Goal: Task Accomplishment & Management: Manage account settings

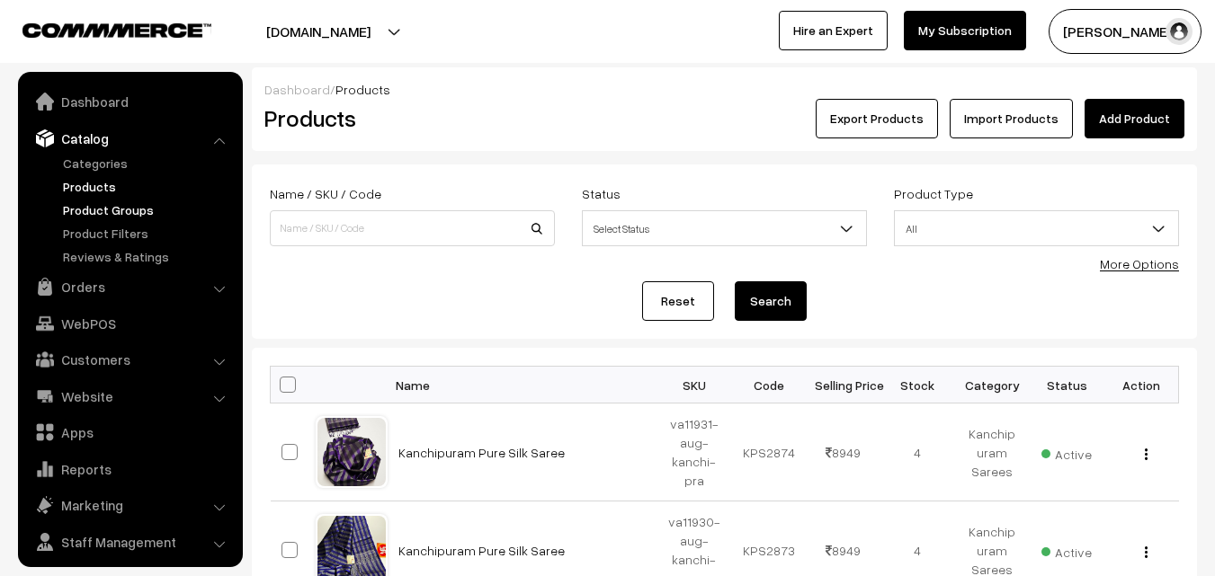
scroll to position [45, 0]
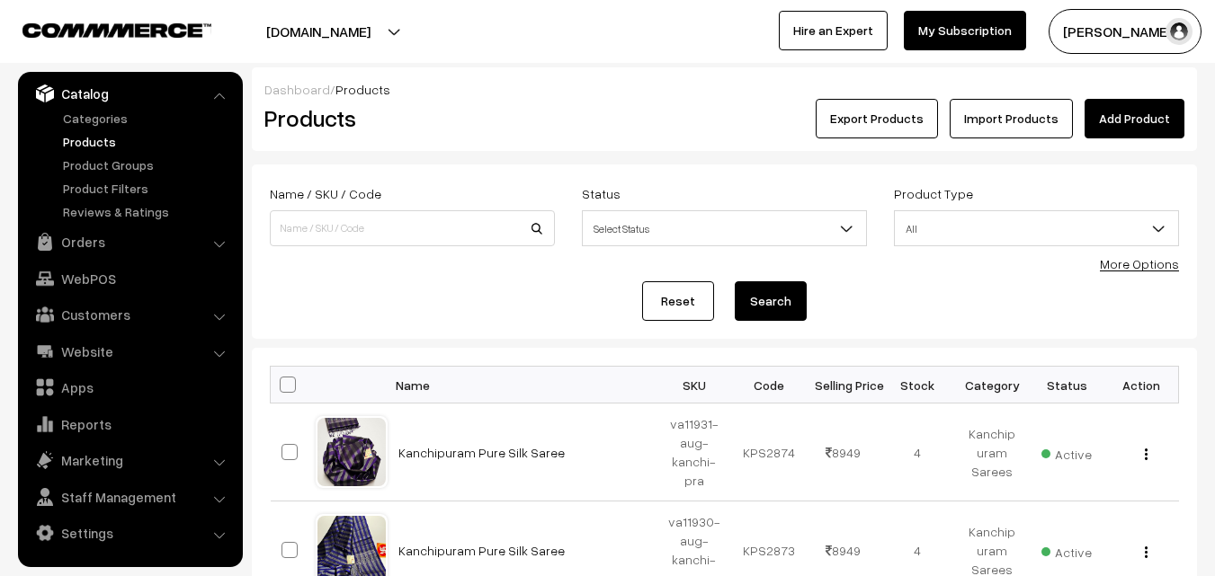
click at [103, 93] on link "Catalog" at bounding box center [129, 93] width 214 height 32
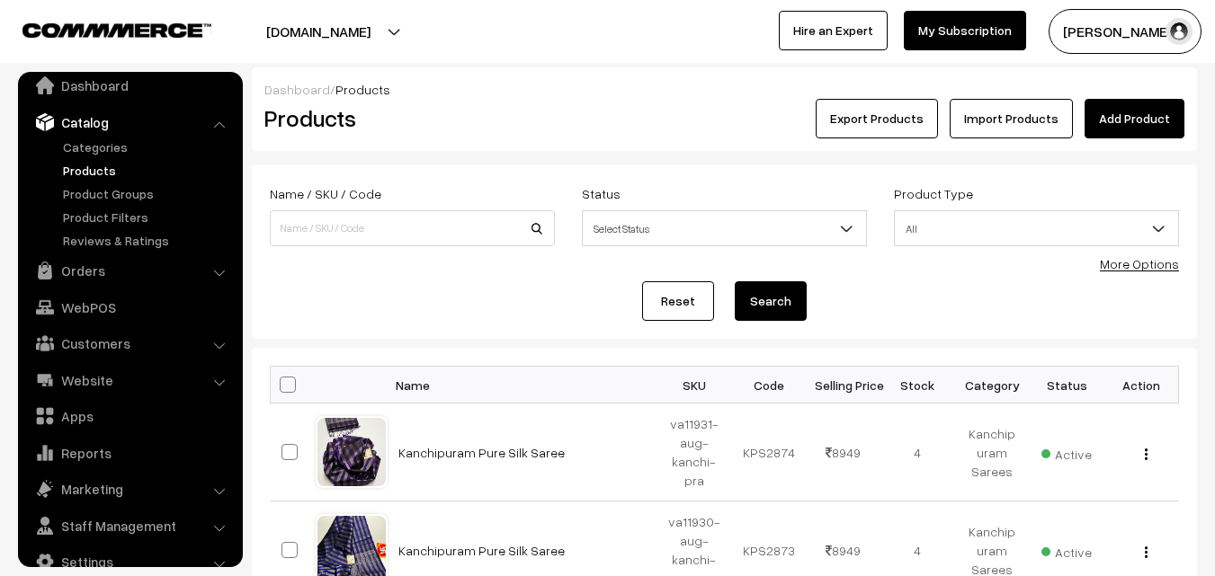
scroll to position [0, 0]
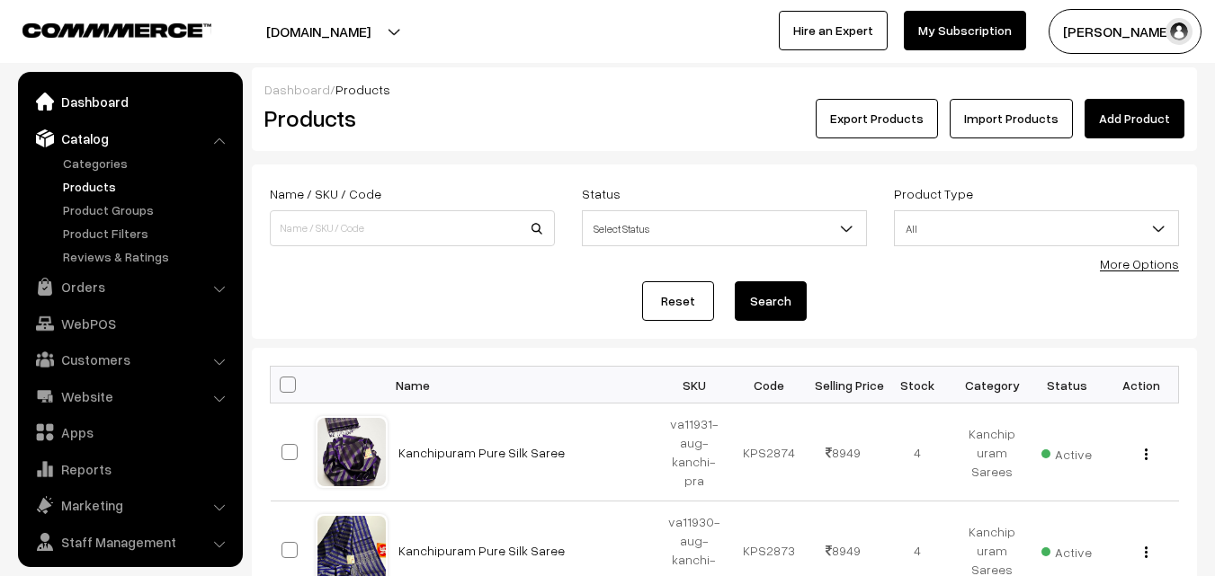
click at [113, 101] on link "Dashboard" at bounding box center [129, 101] width 214 height 32
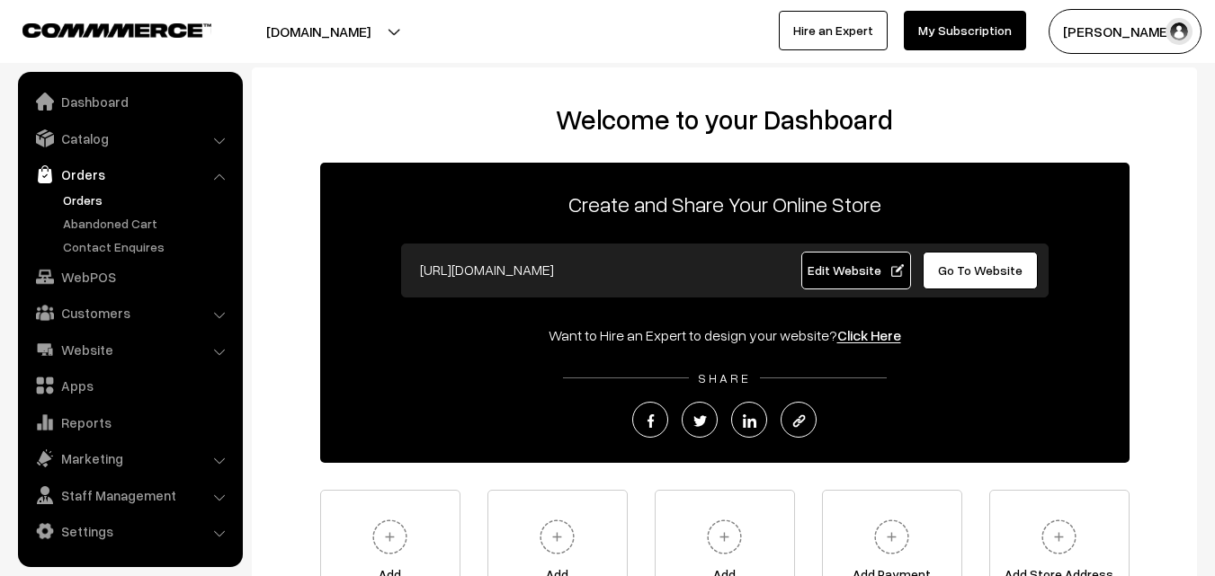
click at [96, 197] on link "Orders" at bounding box center [147, 200] width 178 height 19
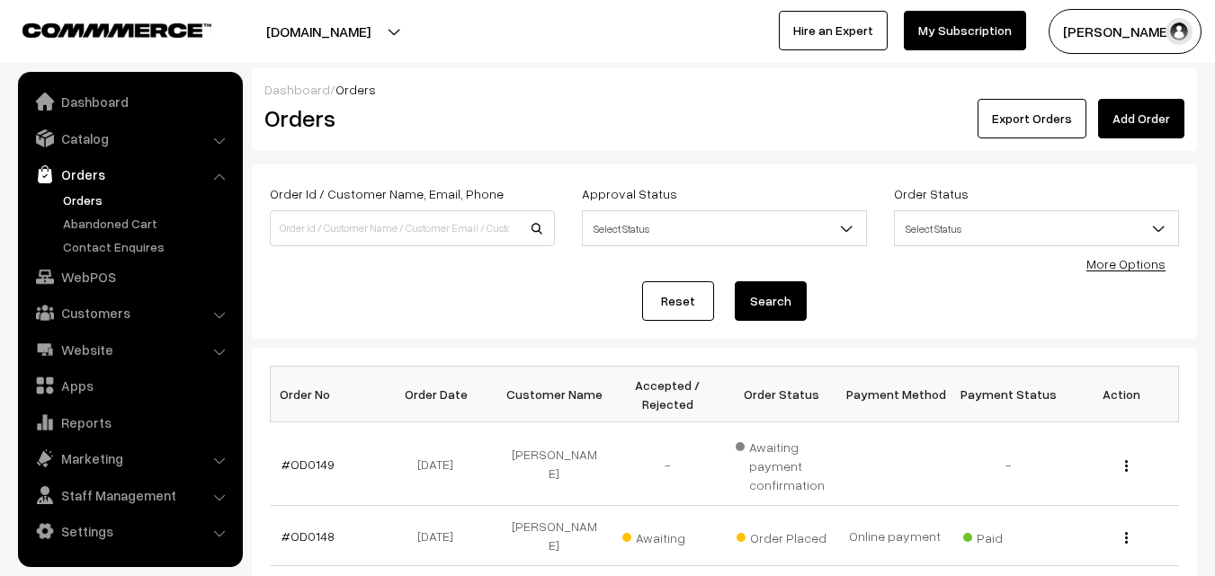
click at [1106, 45] on button "[PERSON_NAME]" at bounding box center [1124, 31] width 153 height 45
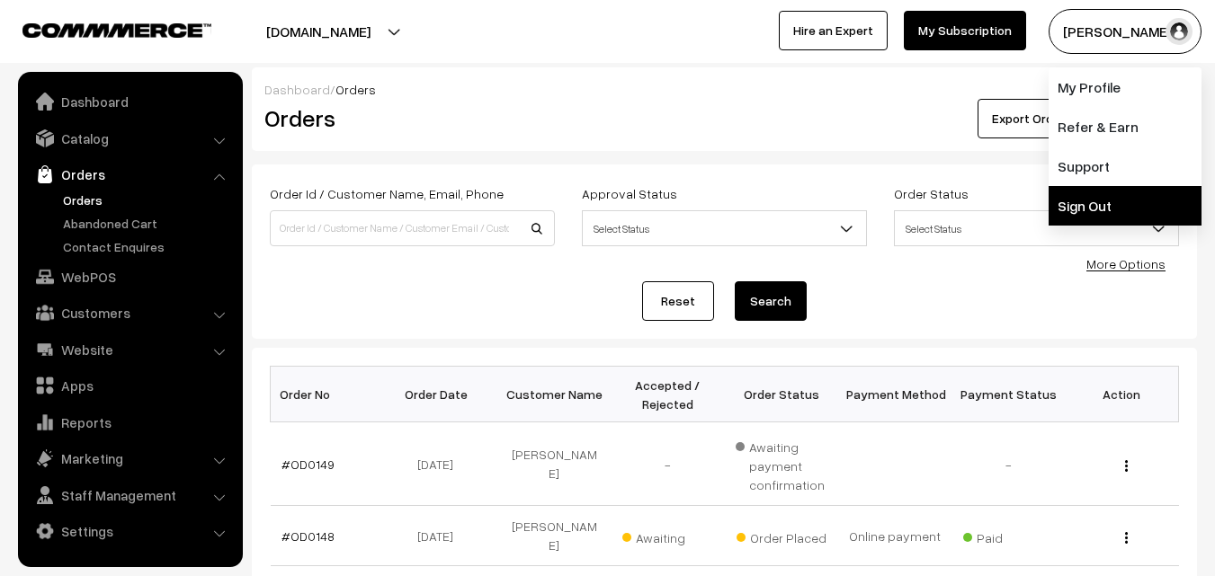
click at [1113, 190] on link "Sign Out" at bounding box center [1124, 206] width 153 height 40
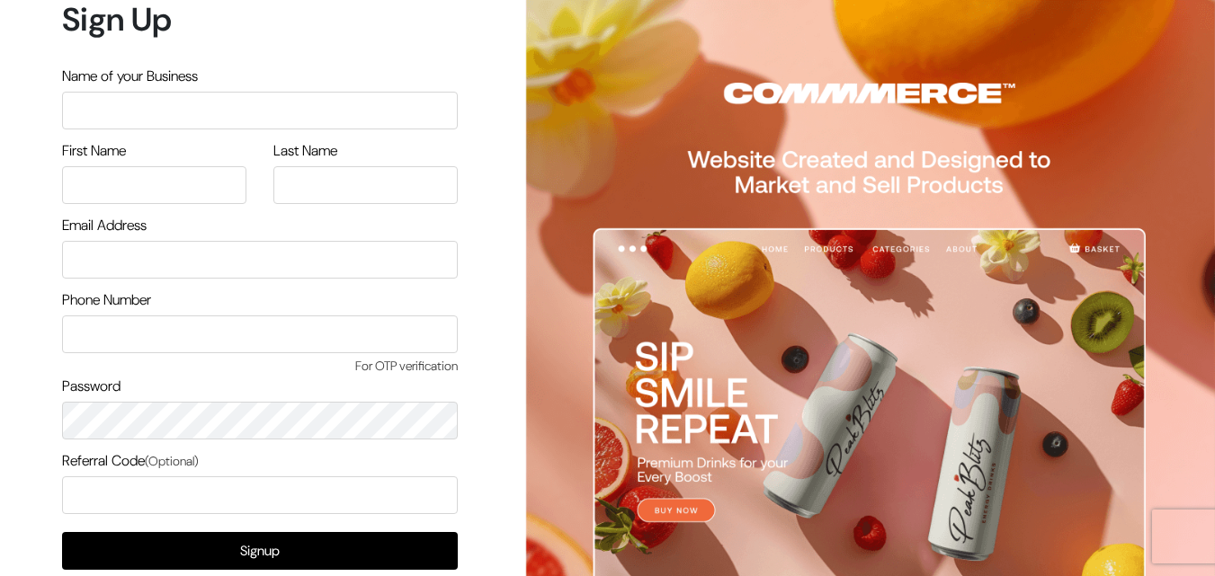
scroll to position [103, 0]
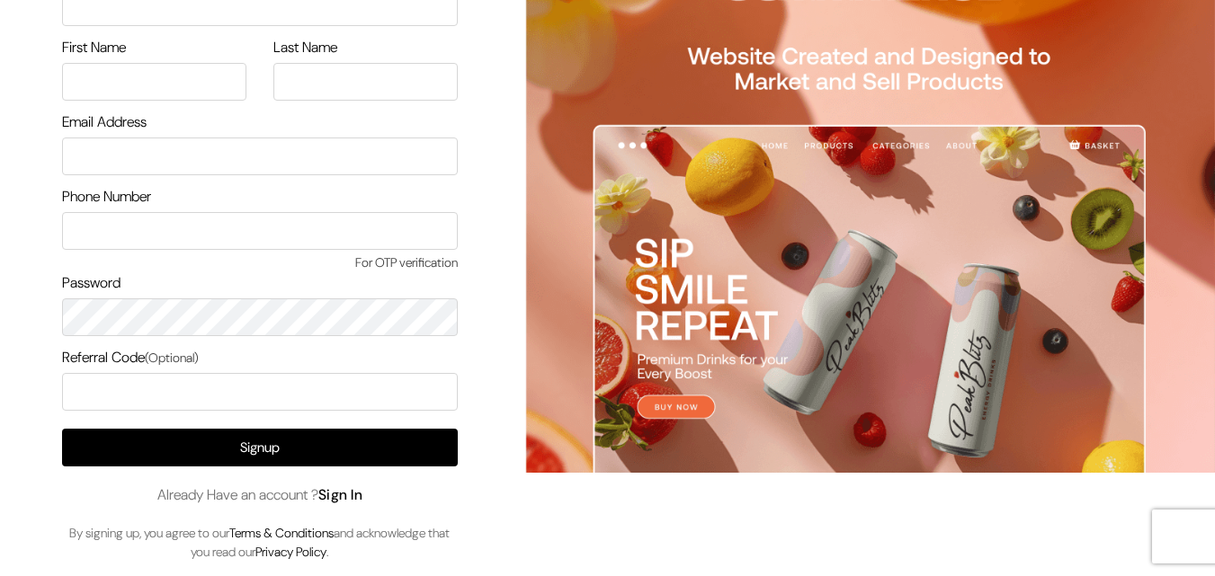
click at [356, 496] on link "Sign In" at bounding box center [340, 494] width 45 height 19
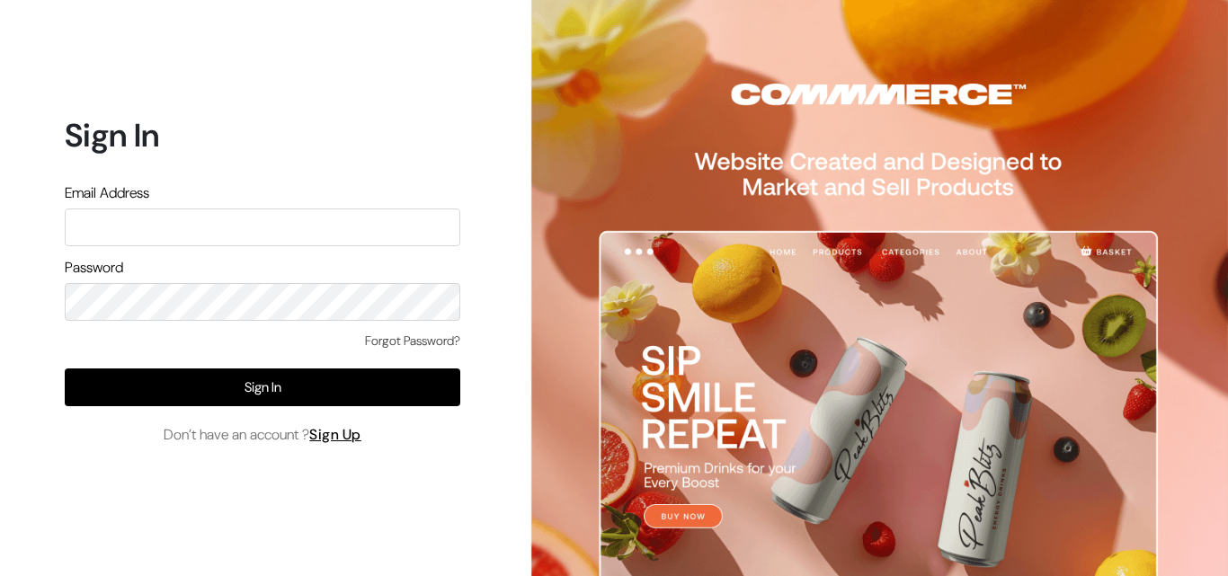
click at [215, 228] on input "text" at bounding box center [263, 228] width 396 height 38
type input "ksnaturals9@gmail.com"
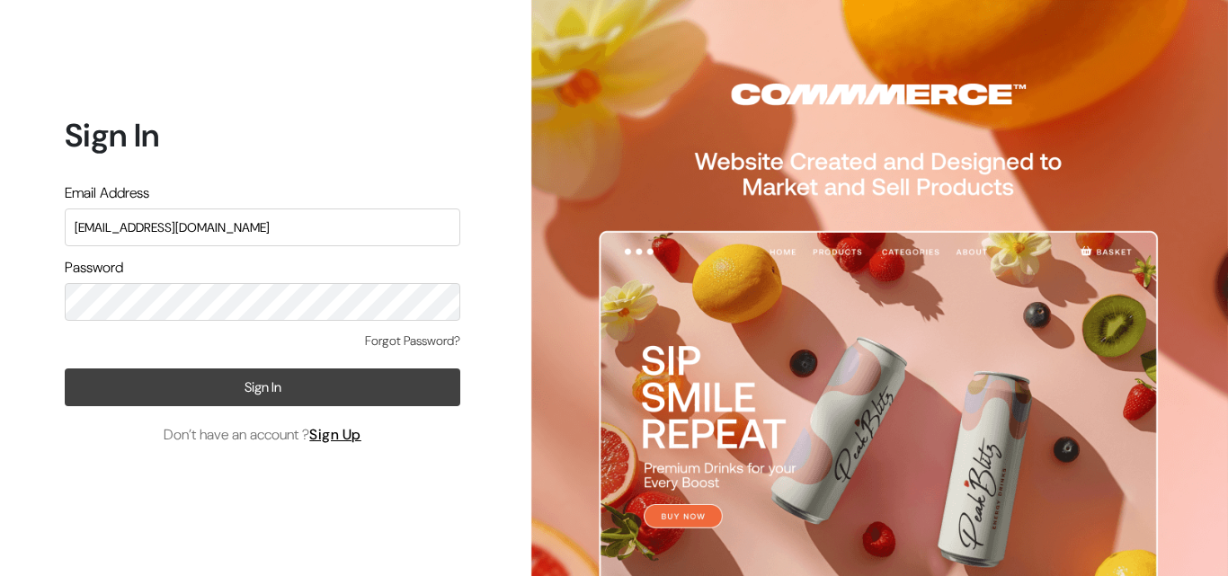
click at [267, 397] on button "Sign In" at bounding box center [263, 388] width 396 height 38
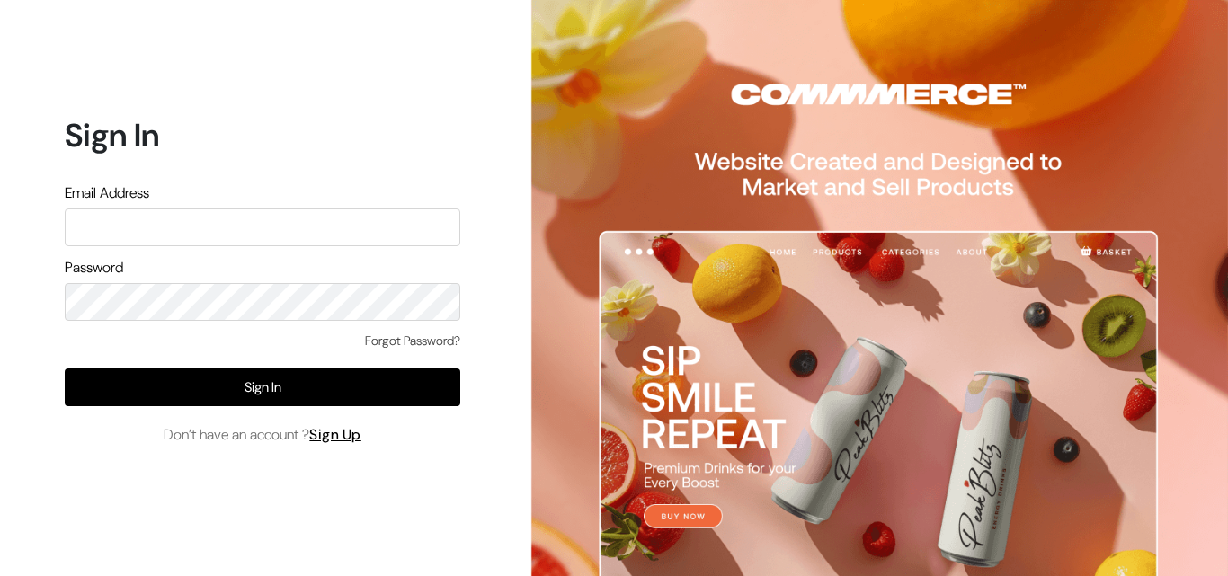
click at [191, 220] on input "text" at bounding box center [263, 228] width 396 height 38
type input "ksnaturals9@gmail.com"
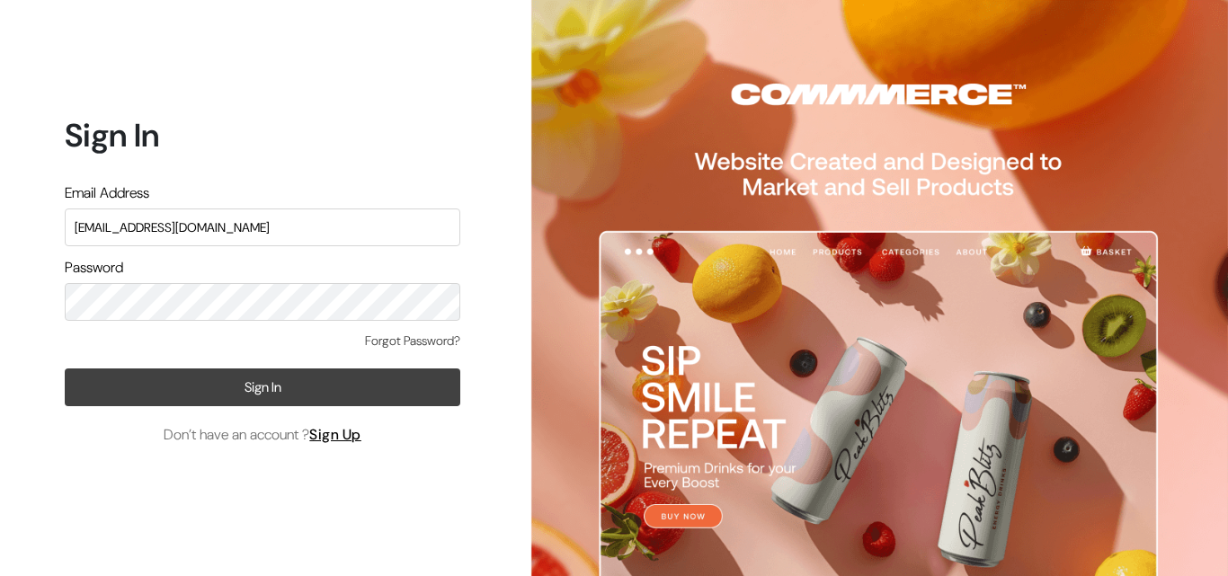
click at [246, 394] on button "Sign In" at bounding box center [263, 388] width 396 height 38
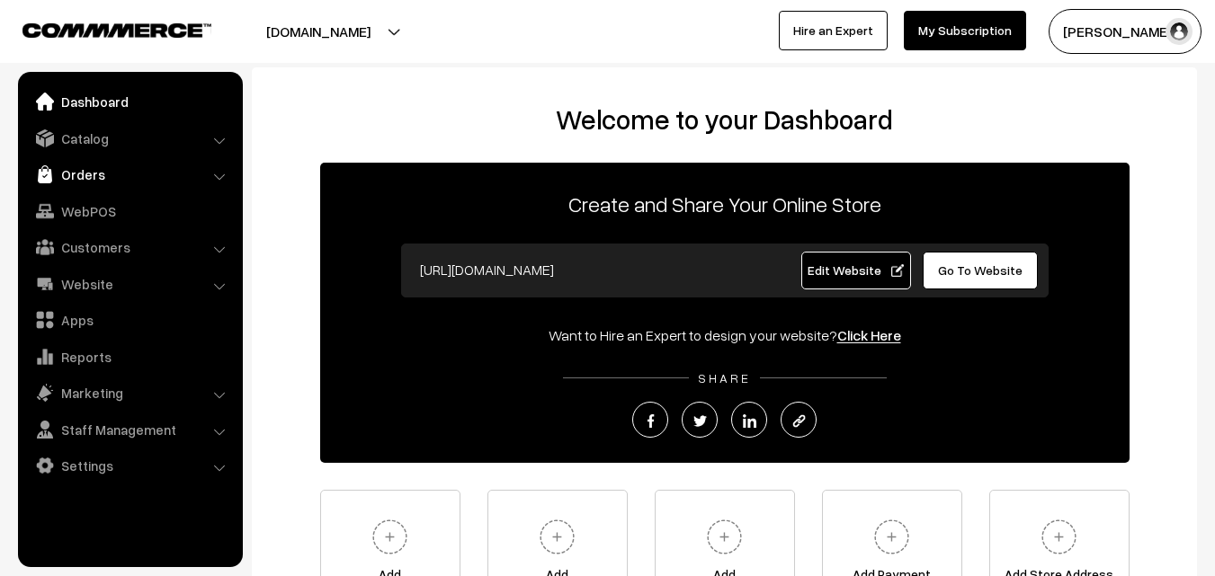
click at [75, 183] on link "Orders" at bounding box center [129, 174] width 214 height 32
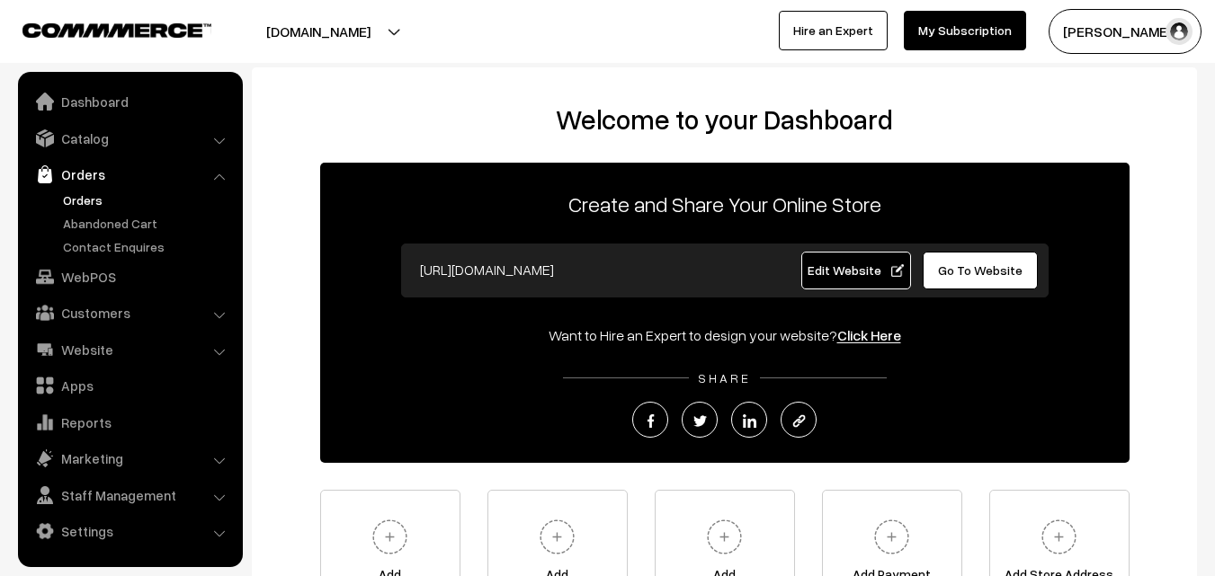
click at [79, 208] on link "Orders" at bounding box center [147, 200] width 178 height 19
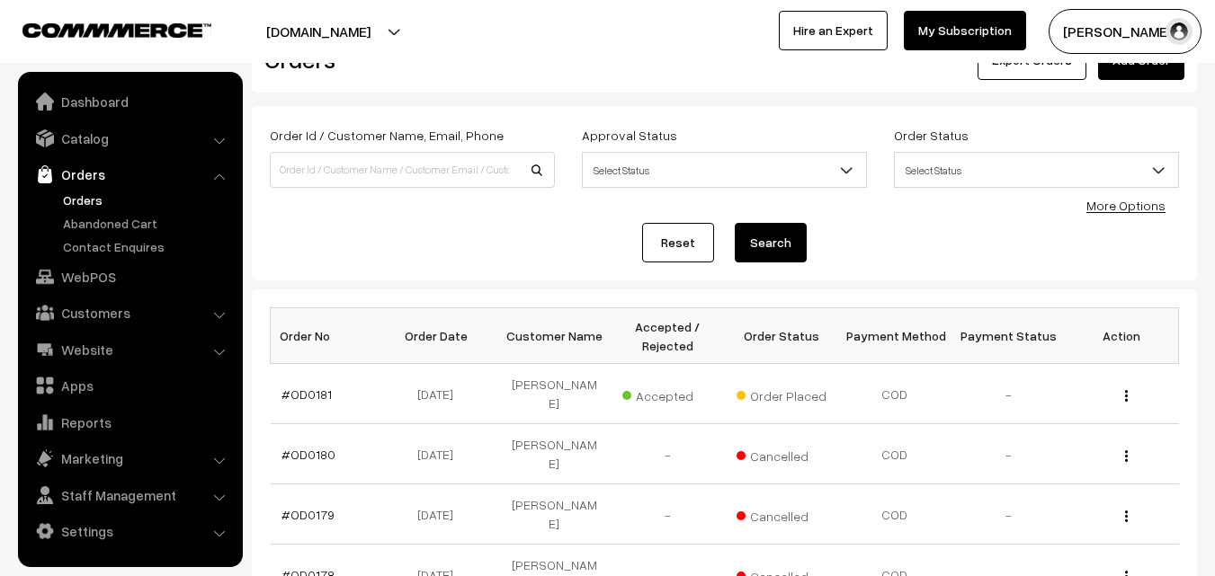
scroll to position [90, 0]
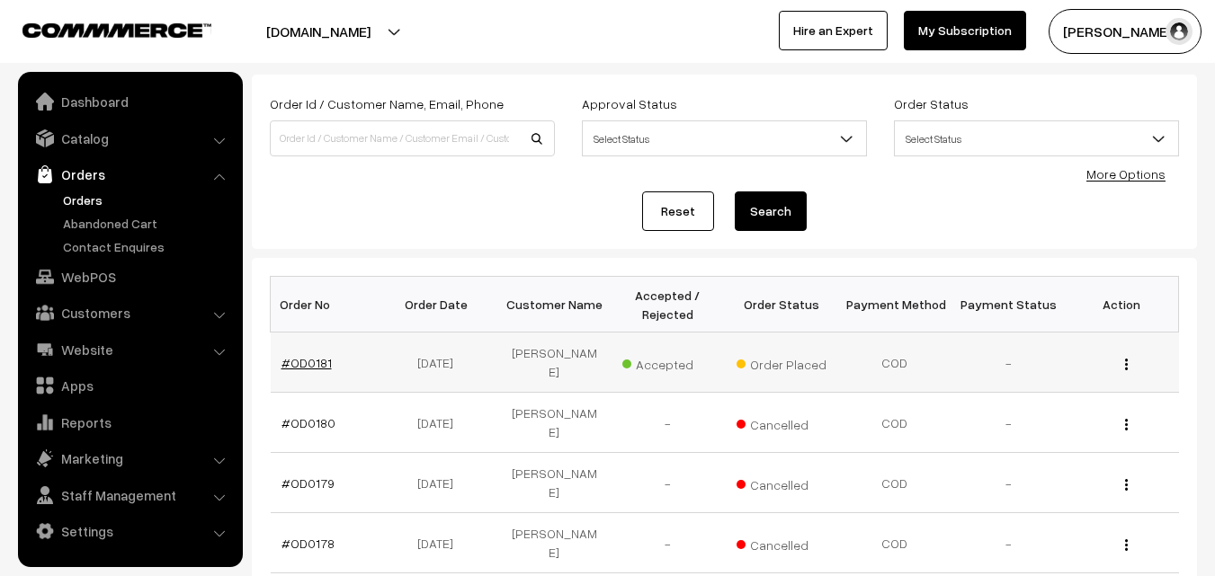
click at [298, 367] on link "#OD0181" at bounding box center [306, 362] width 50 height 15
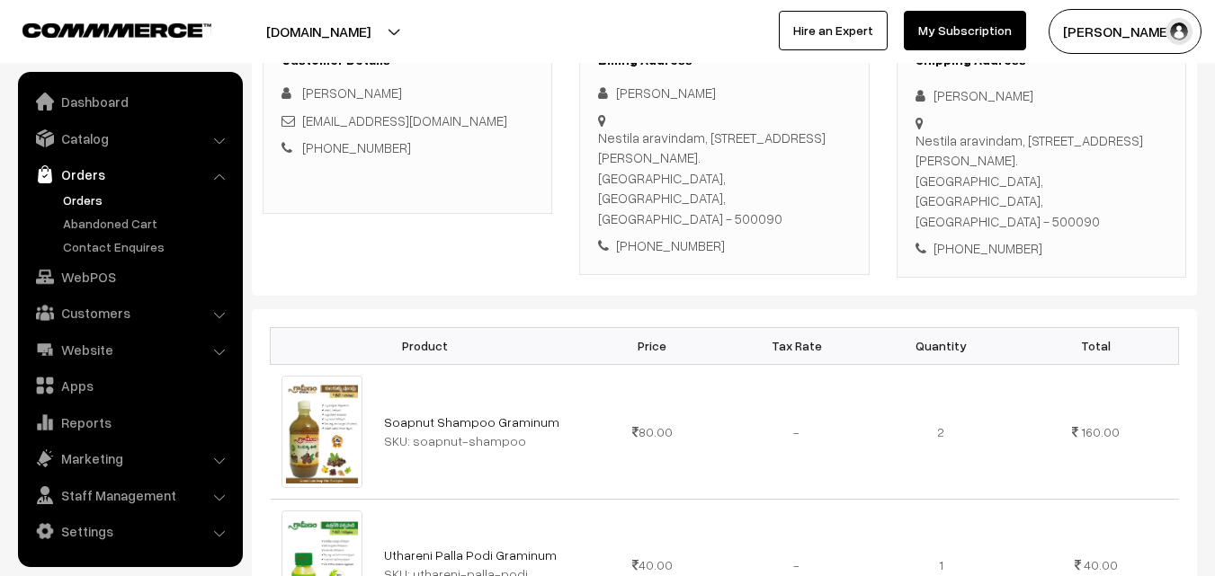
scroll to position [270, 0]
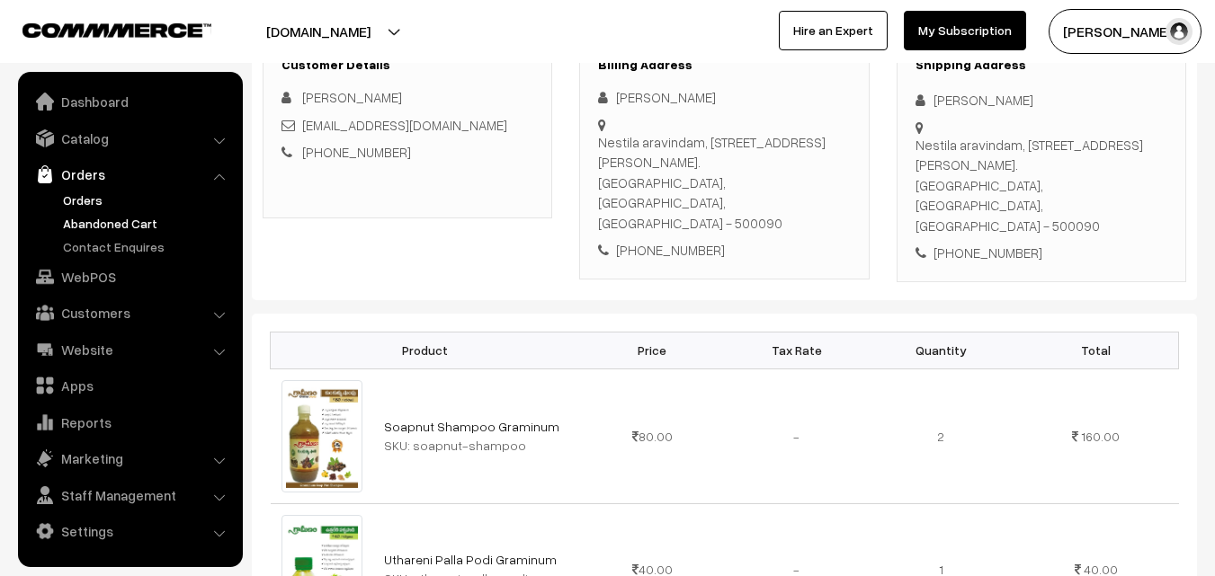
click at [108, 227] on link "Abandoned Cart" at bounding box center [147, 223] width 178 height 19
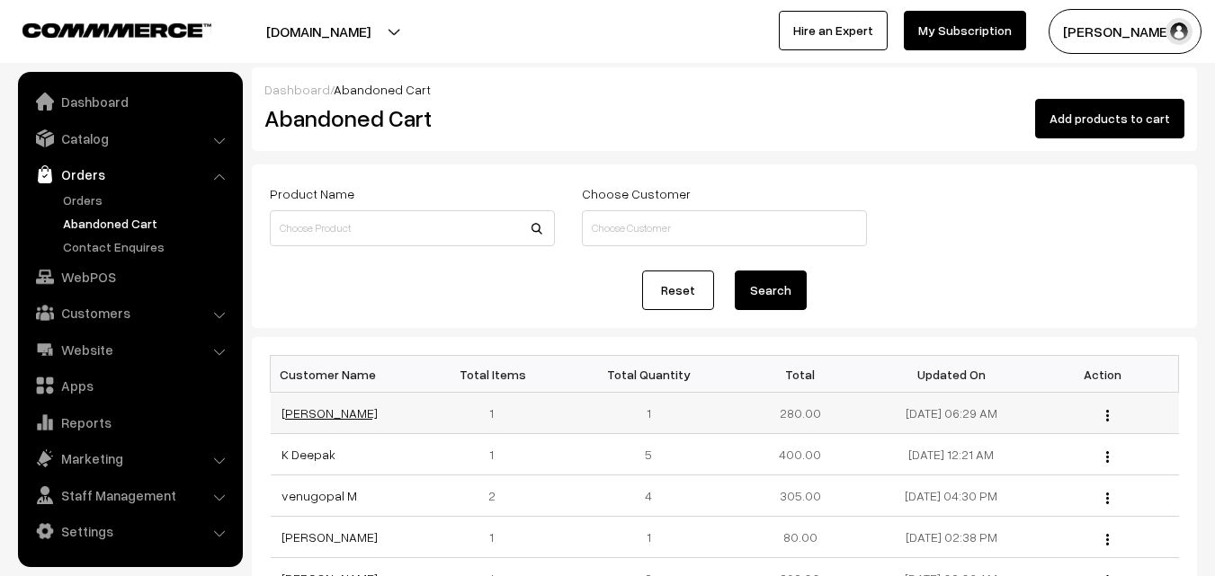
click at [298, 416] on link "Shilpa Sagi" at bounding box center [329, 412] width 96 height 15
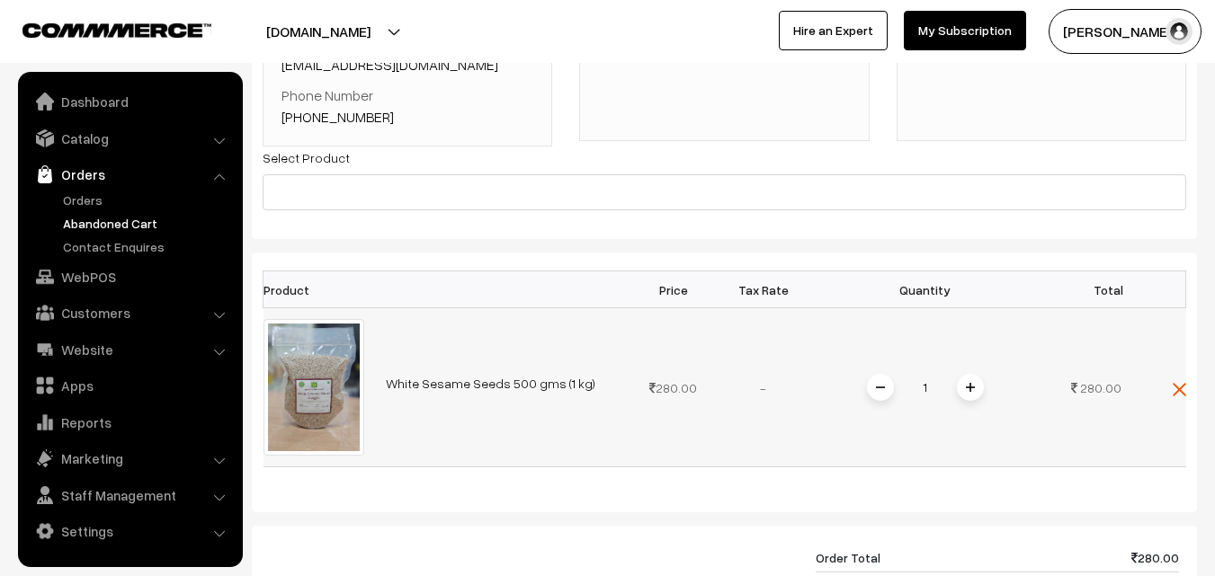
scroll to position [180, 0]
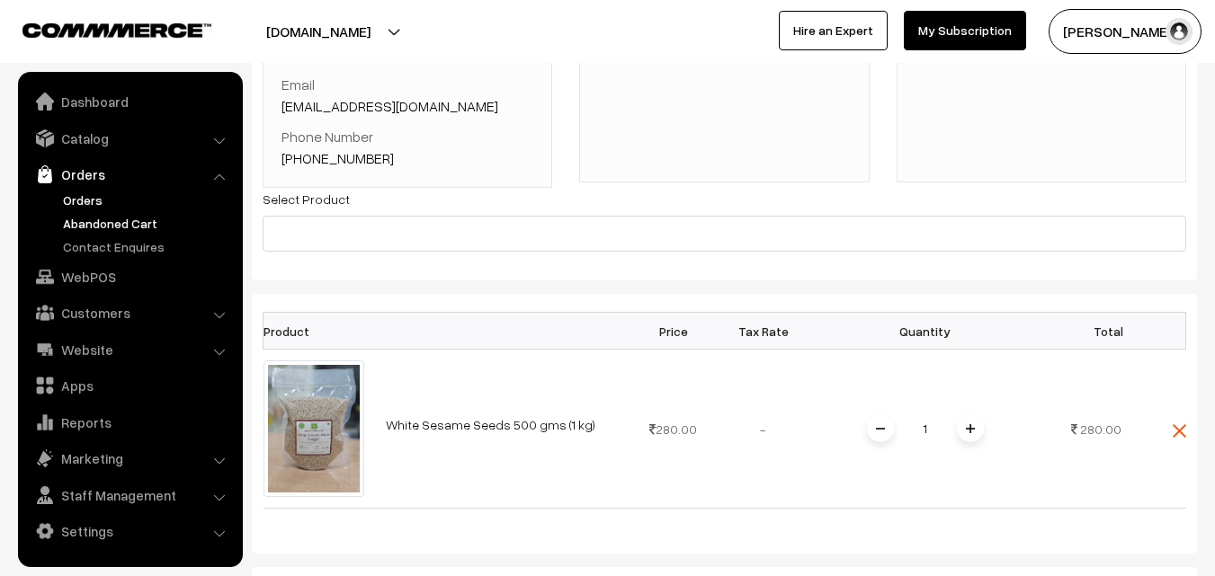
click at [72, 197] on link "Orders" at bounding box center [147, 200] width 178 height 19
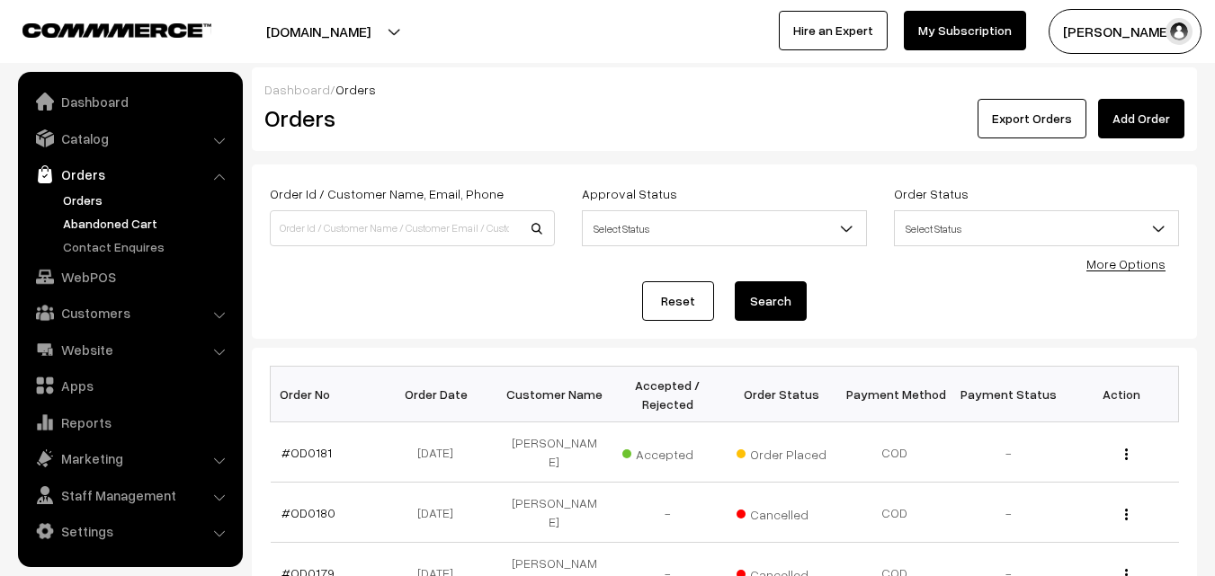
click at [112, 223] on link "Abandoned Cart" at bounding box center [147, 223] width 178 height 19
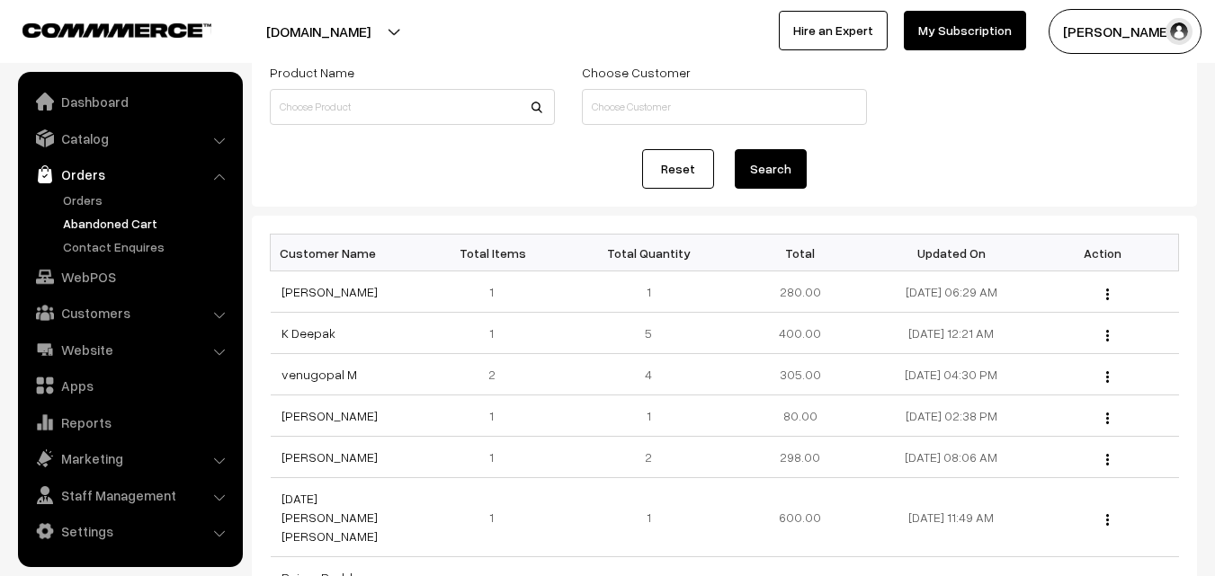
scroll to position [90, 0]
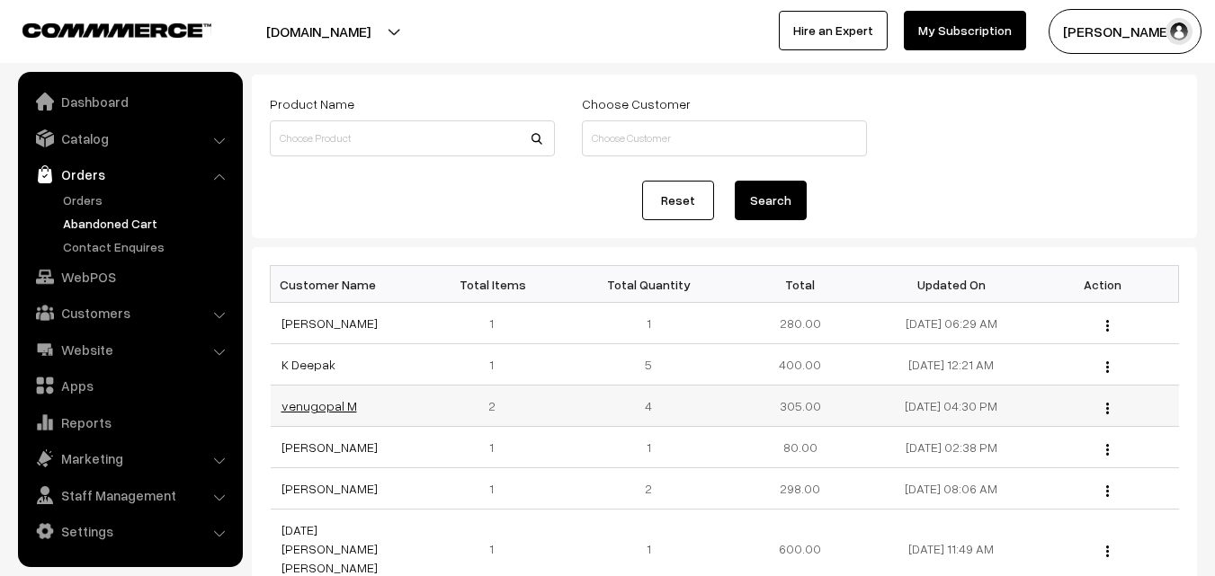
click at [325, 411] on link "venugopal M" at bounding box center [319, 405] width 76 height 15
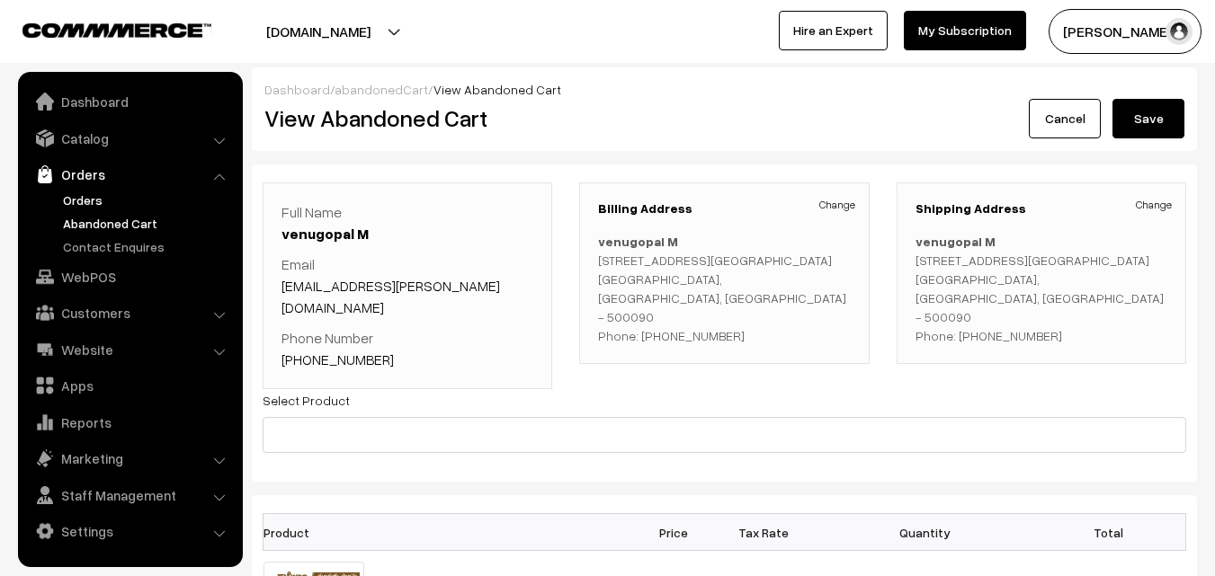
click at [86, 201] on link "Orders" at bounding box center [147, 200] width 178 height 19
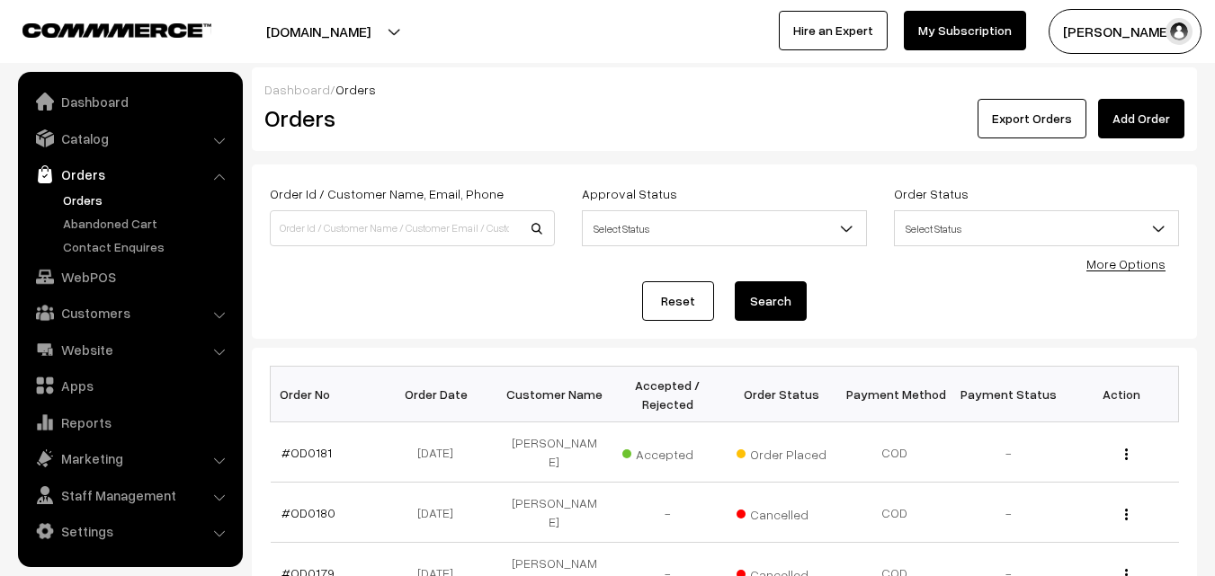
click at [1081, 22] on button "Radha Krishna" at bounding box center [1124, 31] width 153 height 45
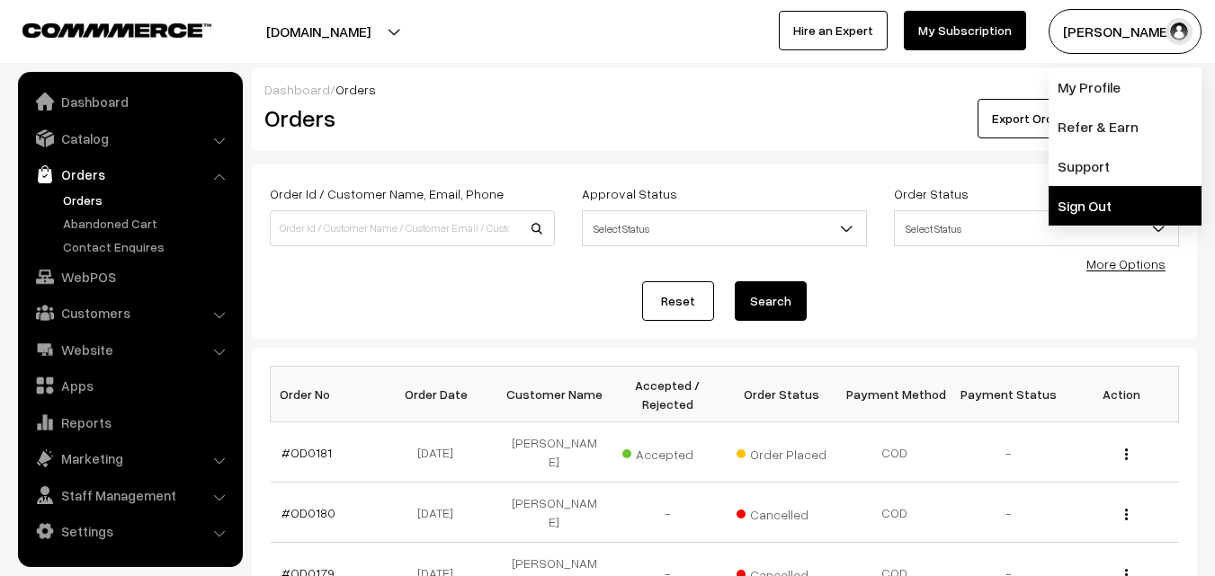
click at [1082, 212] on link "Sign Out" at bounding box center [1124, 206] width 153 height 40
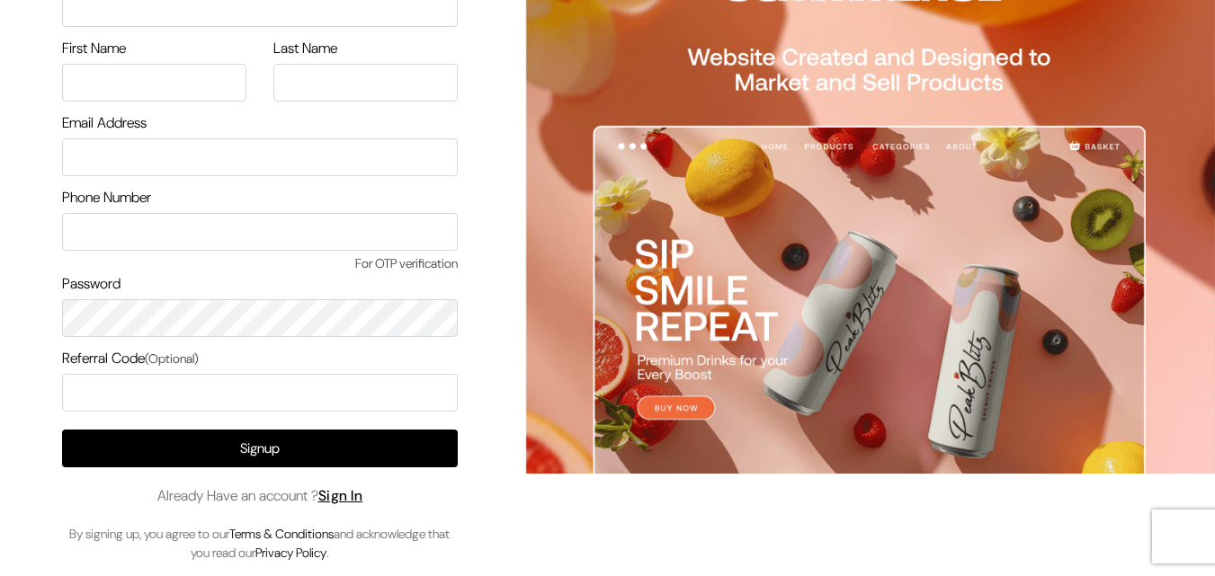
scroll to position [103, 0]
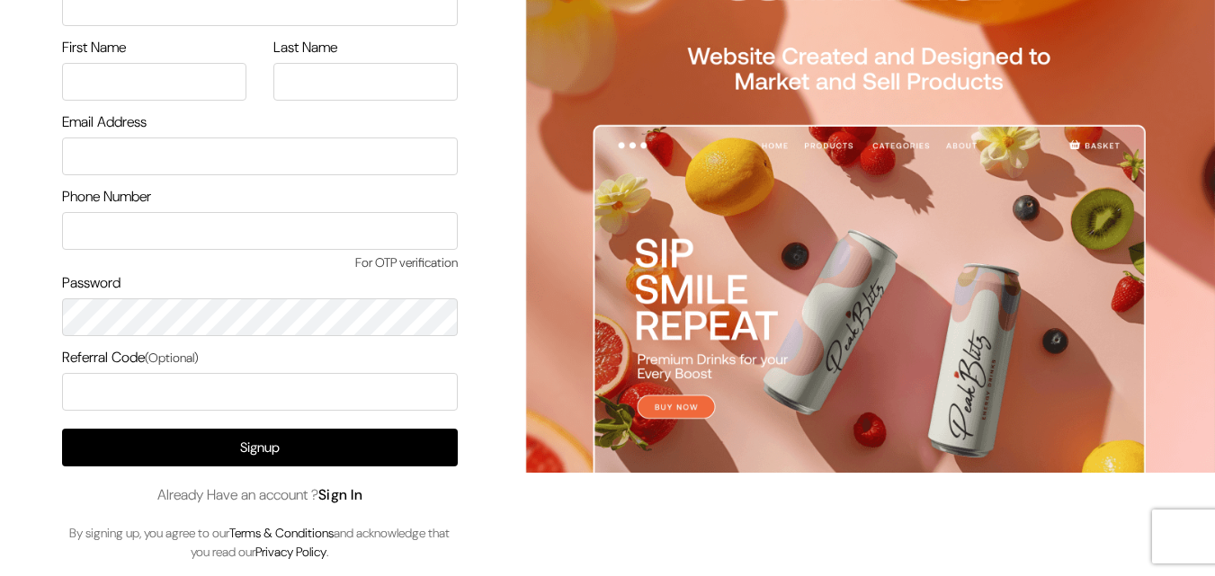
click at [348, 496] on link "Sign In" at bounding box center [340, 494] width 45 height 19
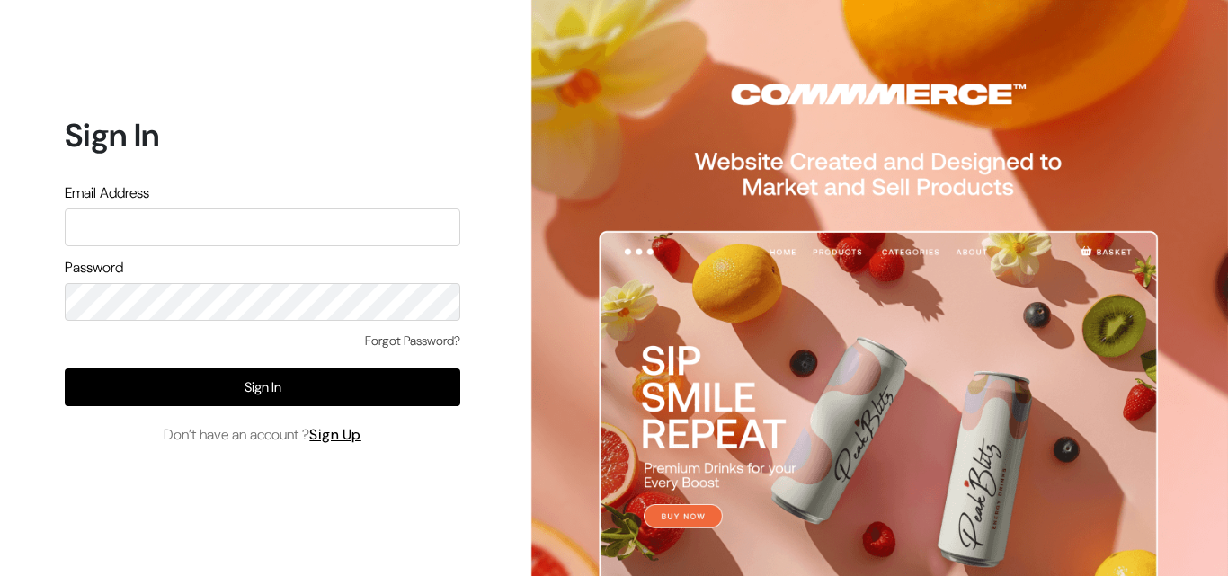
click at [176, 229] on input "text" at bounding box center [263, 228] width 396 height 38
click at [177, 235] on input "text" at bounding box center [263, 228] width 396 height 38
click at [179, 227] on input "text" at bounding box center [263, 228] width 396 height 38
type input "uppadasarees999@gmail.com"
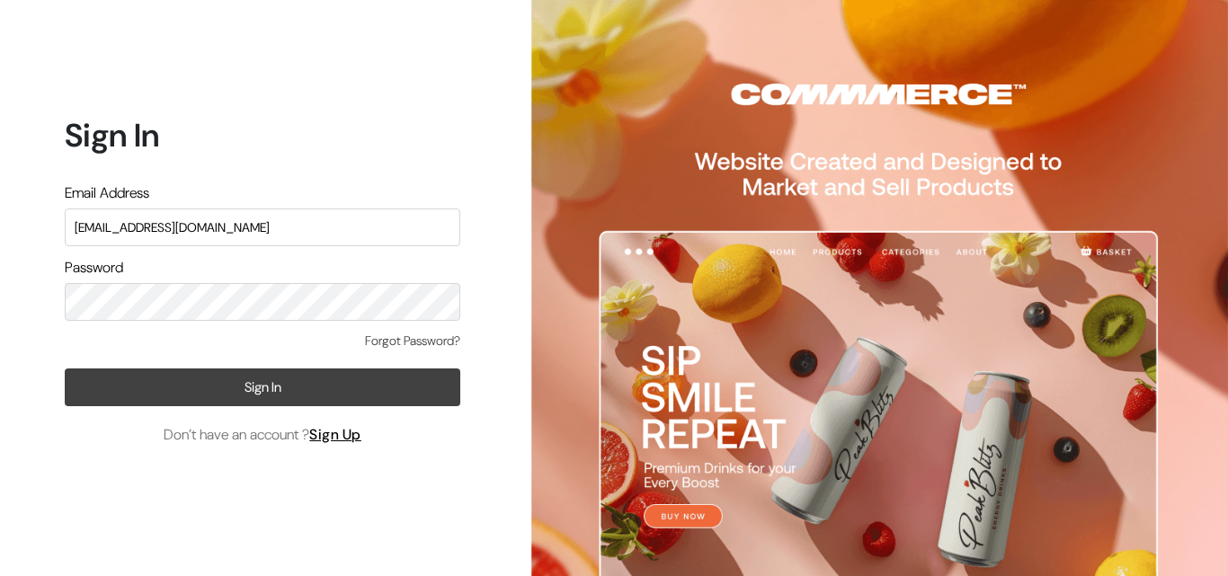
click at [280, 386] on button "Sign In" at bounding box center [263, 388] width 396 height 38
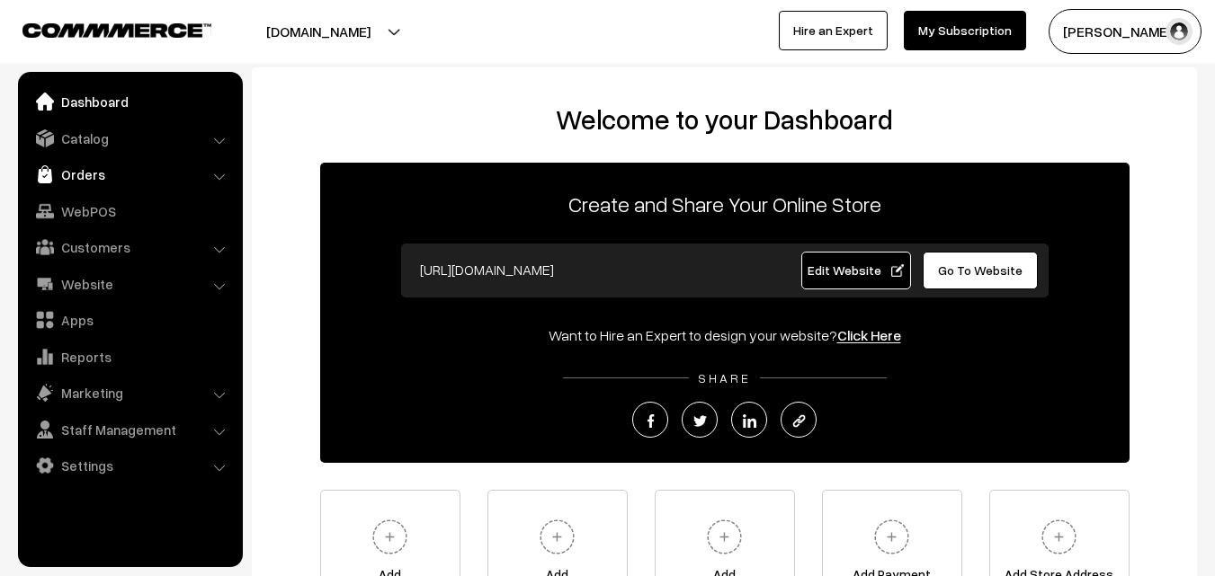
click at [74, 181] on link "Orders" at bounding box center [129, 174] width 214 height 32
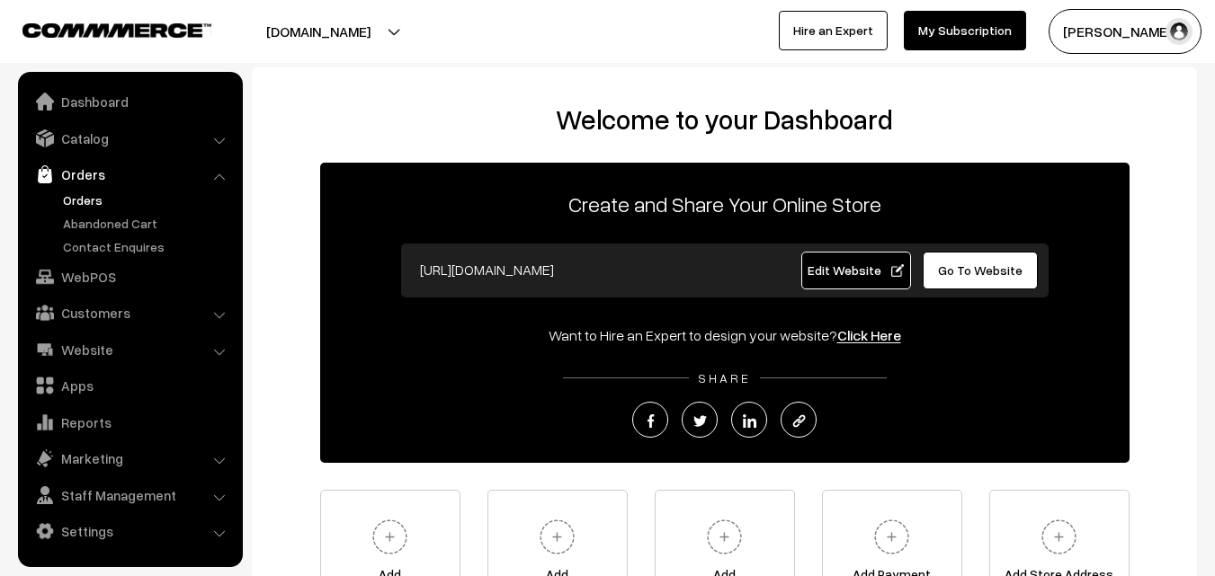
click at [89, 201] on link "Orders" at bounding box center [147, 200] width 178 height 19
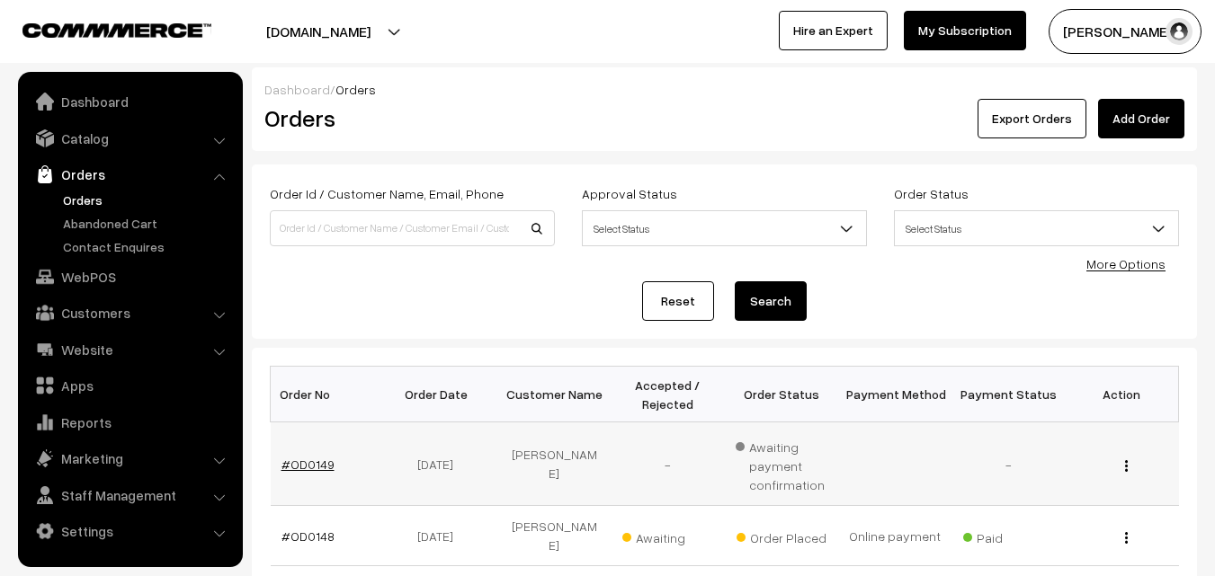
click at [298, 469] on link "#OD0149" at bounding box center [307, 464] width 53 height 15
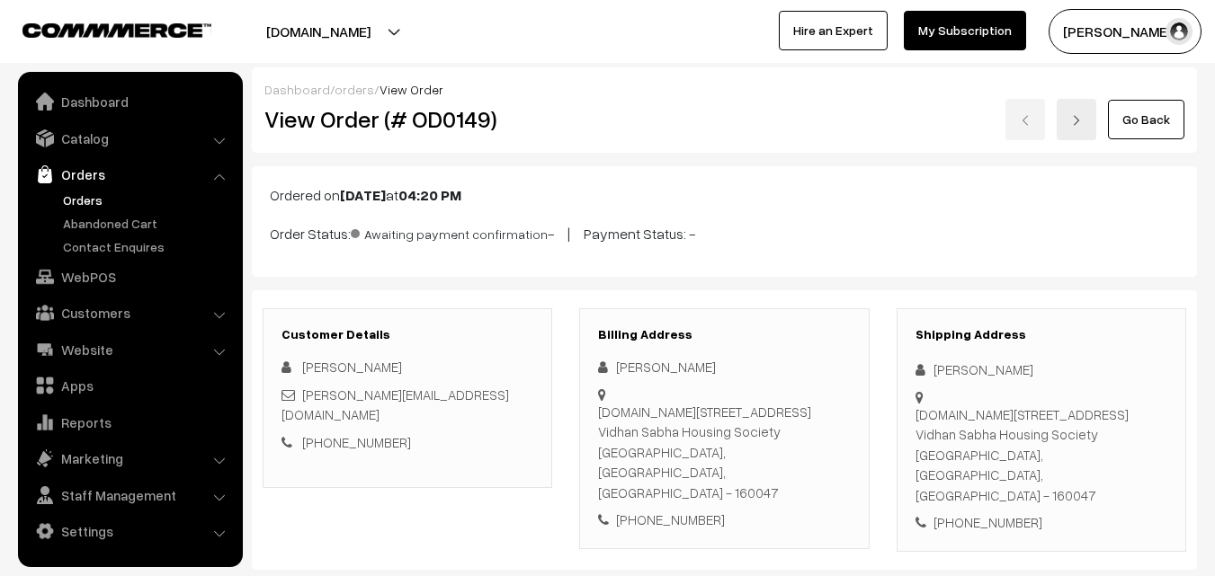
scroll to position [270, 0]
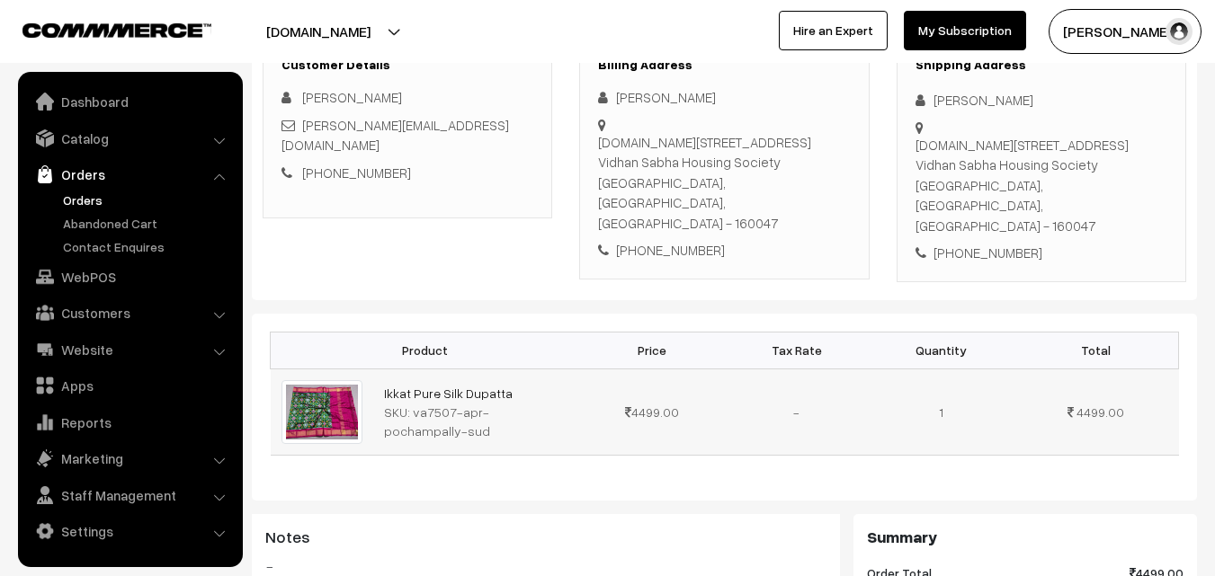
drag, startPoint x: 412, startPoint y: 368, endPoint x: 430, endPoint y: 395, distance: 32.4
click at [430, 403] on div "SKU: va7507-apr-pochampally-sud" at bounding box center [476, 422] width 185 height 38
click at [104, 143] on link "Catalog" at bounding box center [129, 138] width 214 height 32
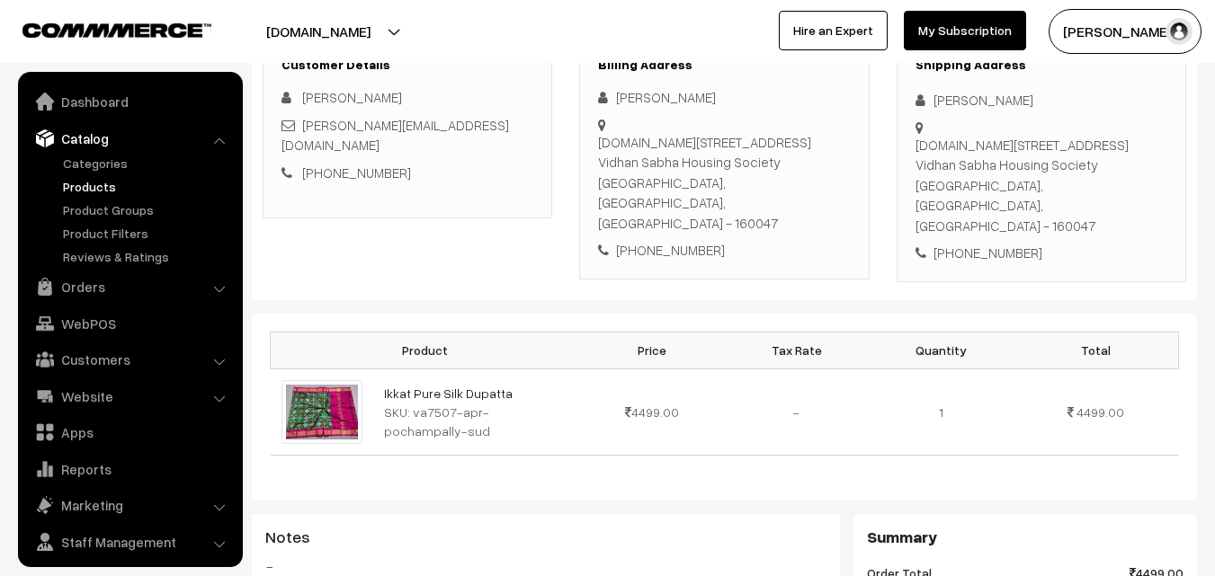
click at [111, 187] on link "Products" at bounding box center [147, 186] width 178 height 19
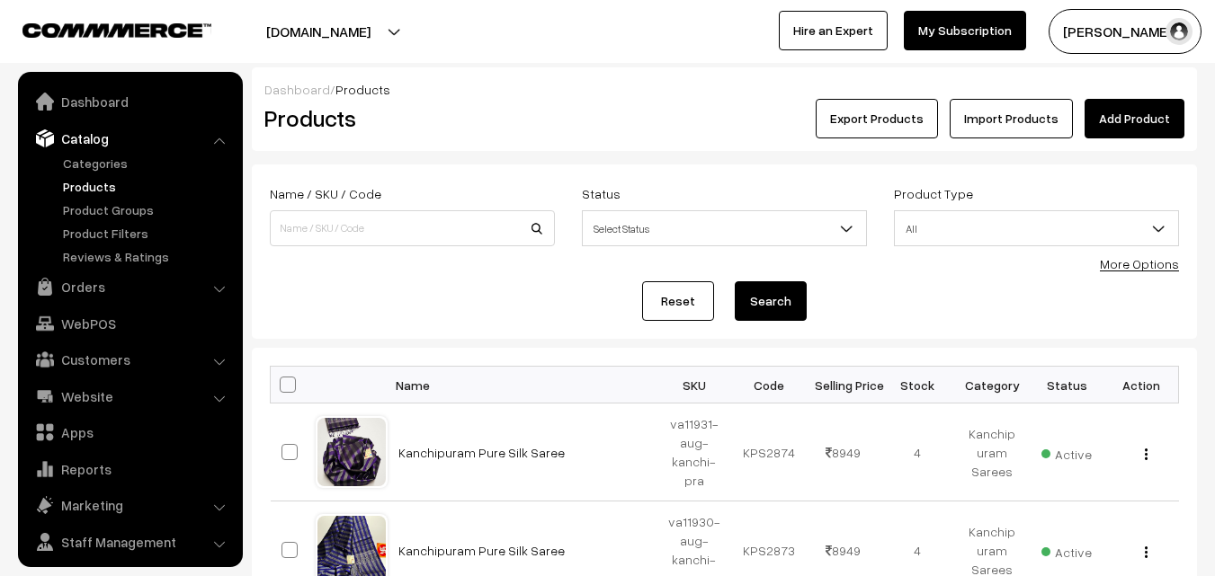
scroll to position [45, 0]
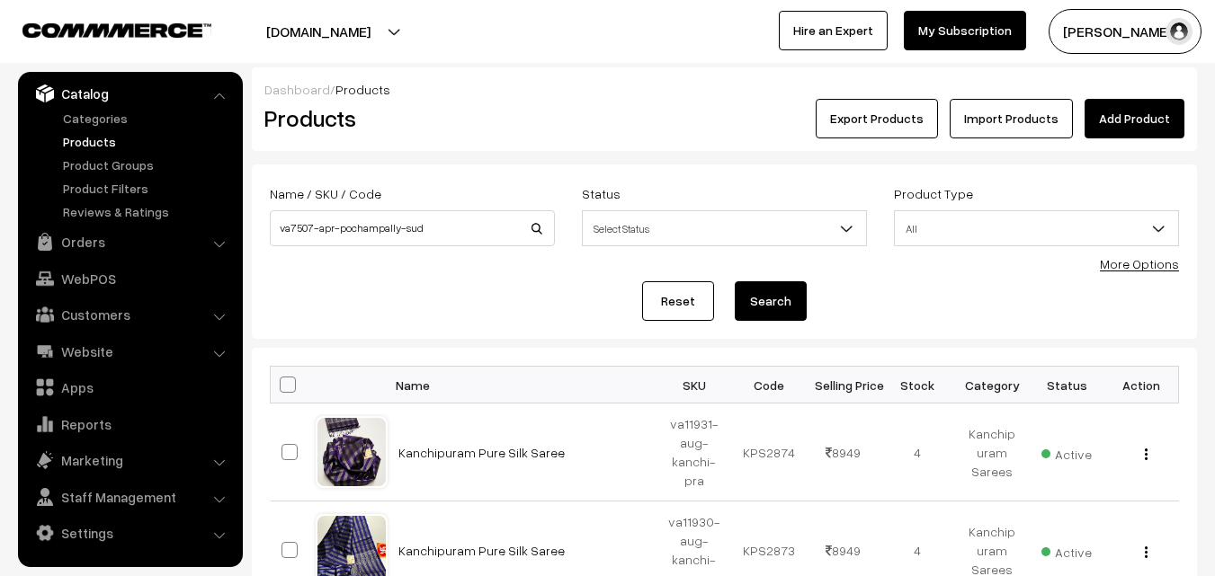
type input "va7507-apr-pochampally-sud"
click at [764, 307] on button "Search" at bounding box center [770, 301] width 72 height 40
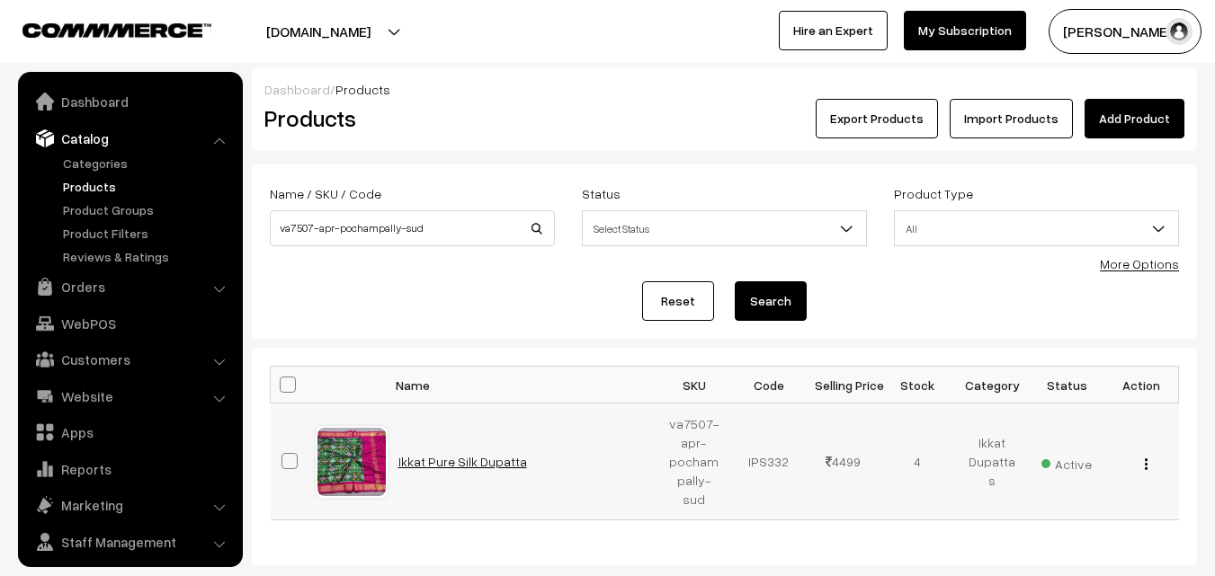
scroll to position [45, 0]
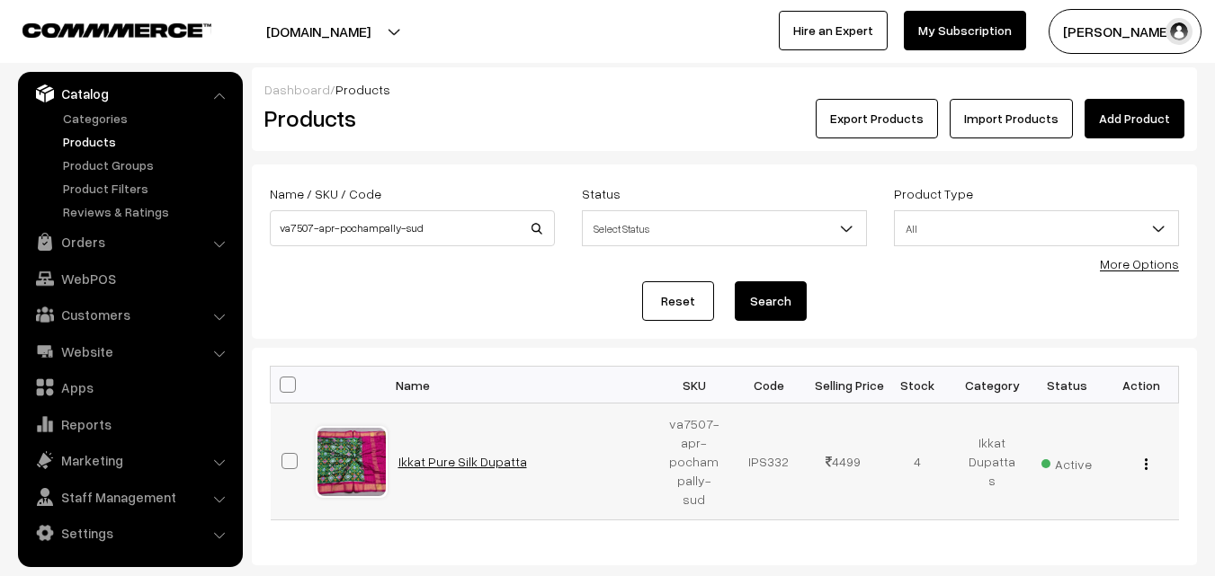
click at [459, 454] on link "Ikkat Pure Silk Dupatta" at bounding box center [462, 461] width 129 height 15
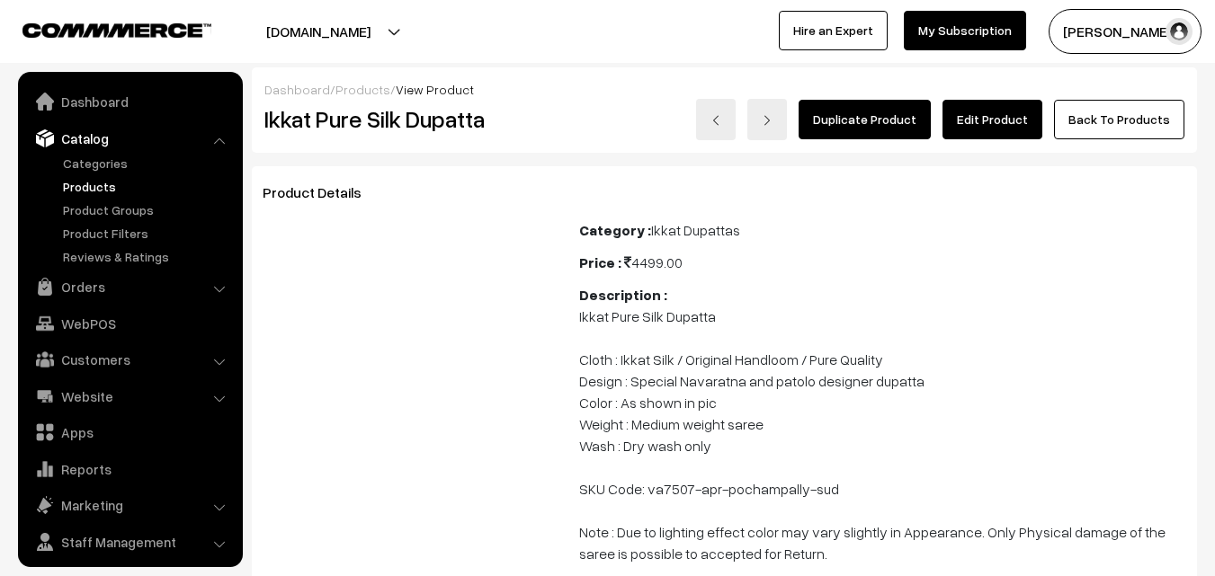
scroll to position [45, 0]
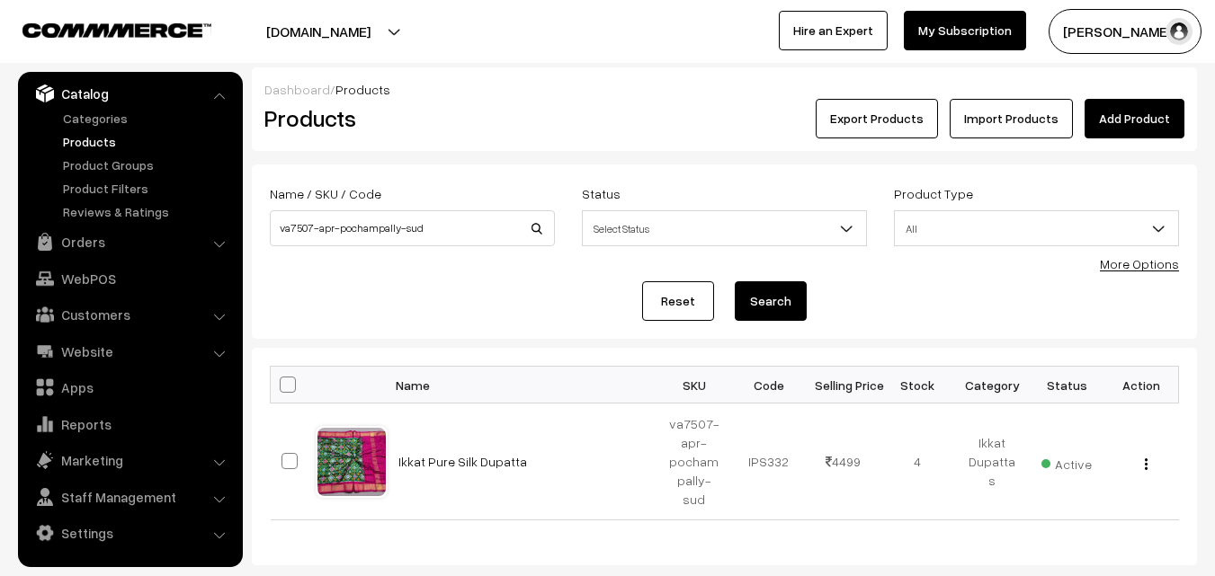
scroll to position [87, 0]
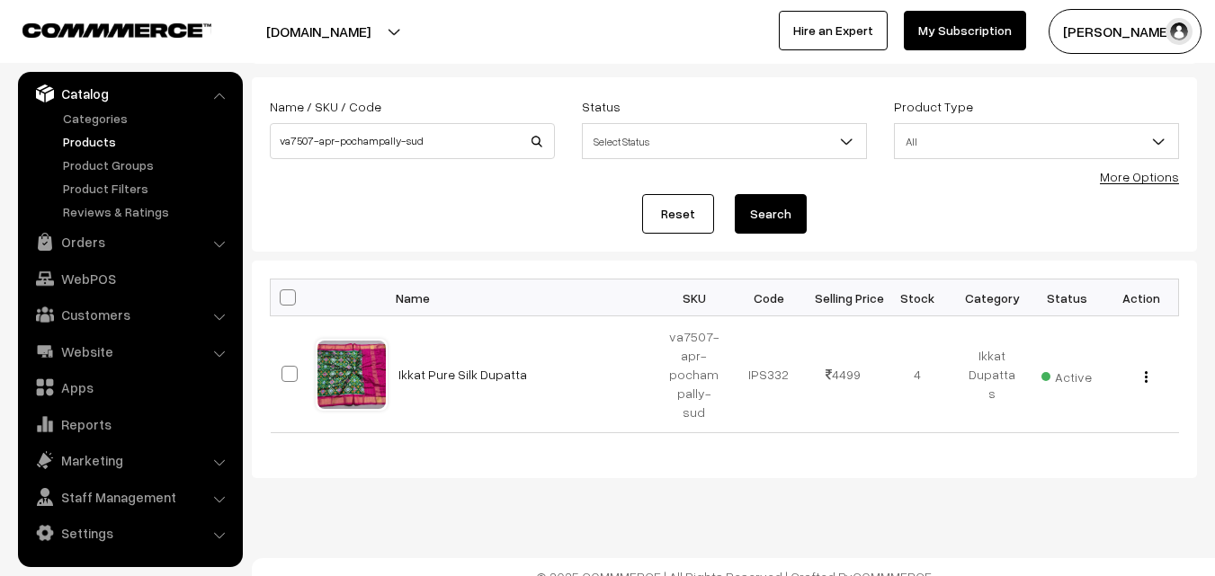
click at [72, 135] on link "Products" at bounding box center [147, 141] width 178 height 19
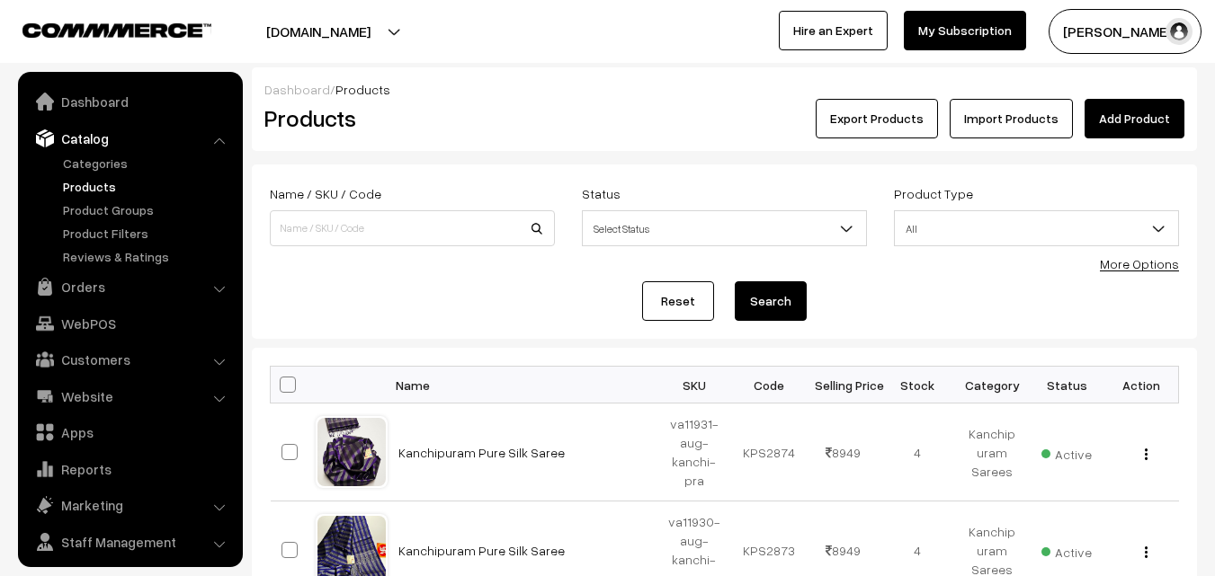
scroll to position [45, 0]
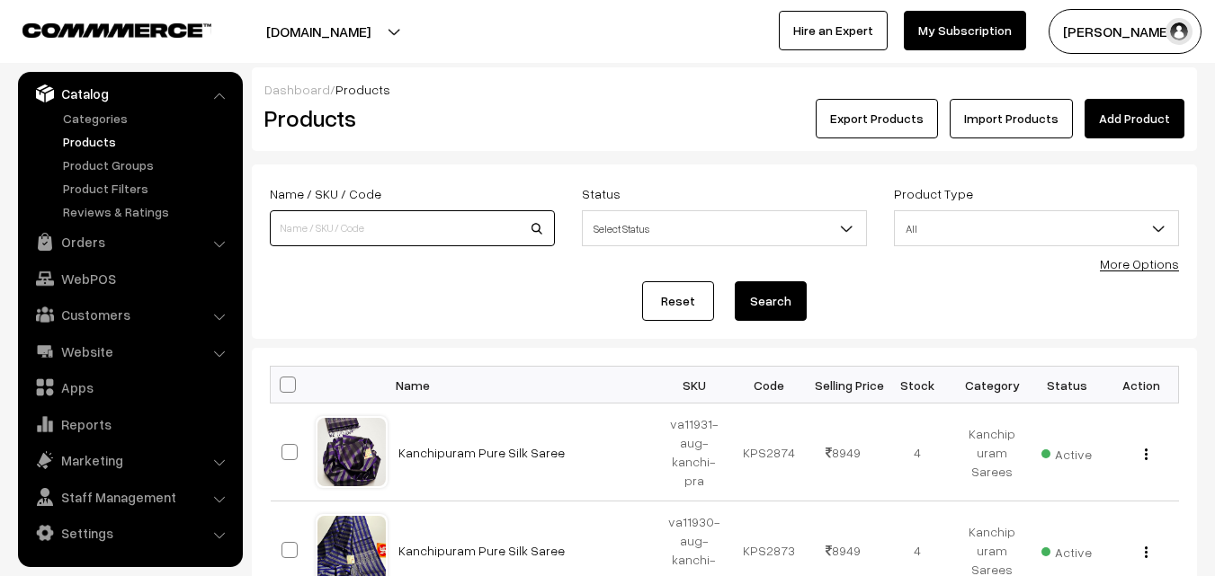
click at [383, 226] on input at bounding box center [412, 228] width 285 height 36
click at [448, 239] on input at bounding box center [412, 228] width 285 height 36
